Goal: Information Seeking & Learning: Learn about a topic

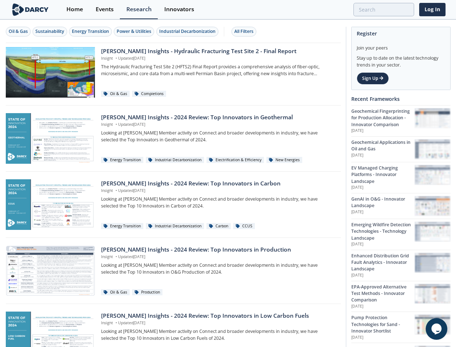
click at [18, 31] on div "Oil & Gas" at bounding box center [18, 31] width 19 height 7
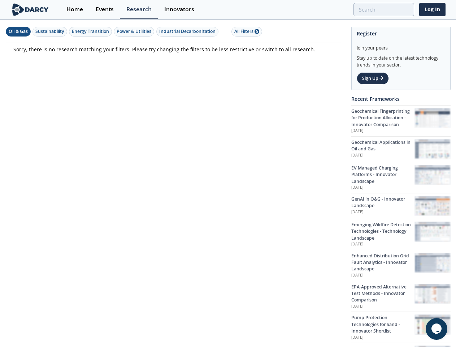
click at [50, 31] on div "Sustainability" at bounding box center [49, 31] width 29 height 7
click at [91, 31] on div "Energy Transition" at bounding box center [90, 31] width 37 height 7
click at [135, 31] on div "Power & Utilities" at bounding box center [134, 31] width 35 height 7
click at [189, 31] on div "Industrial Decarbonization" at bounding box center [187, 31] width 56 height 7
